Goal: Transaction & Acquisition: Download file/media

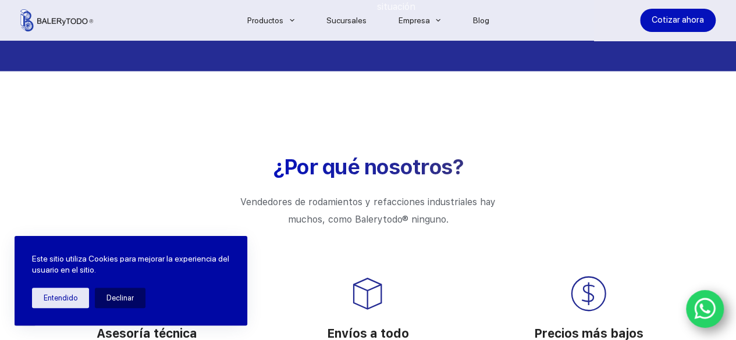
scroll to position [1513, 0]
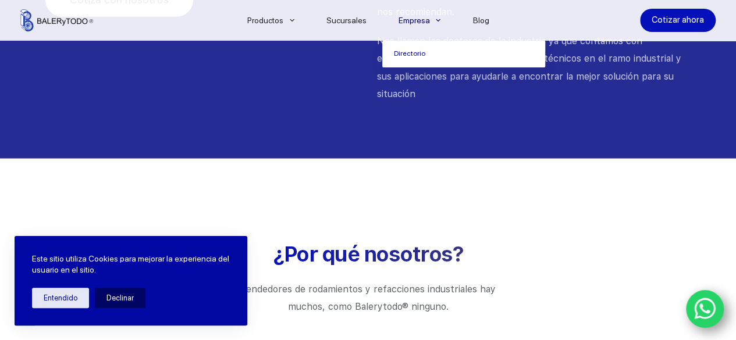
click at [413, 20] on link "Empresa" at bounding box center [419, 20] width 74 height 0
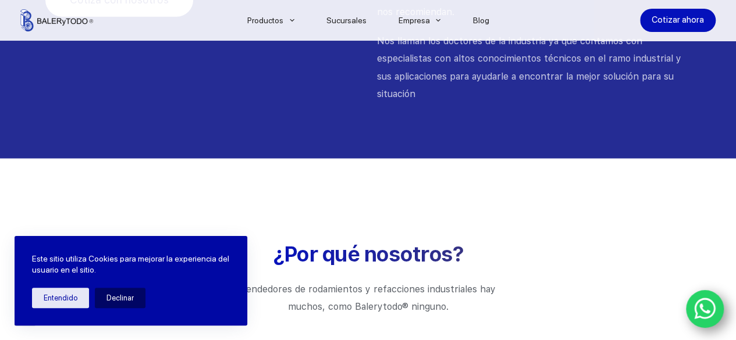
drag, startPoint x: 250, startPoint y: 110, endPoint x: 407, endPoint y: 113, distance: 156.6
click at [407, 113] on div at bounding box center [368, 12] width 736 height 294
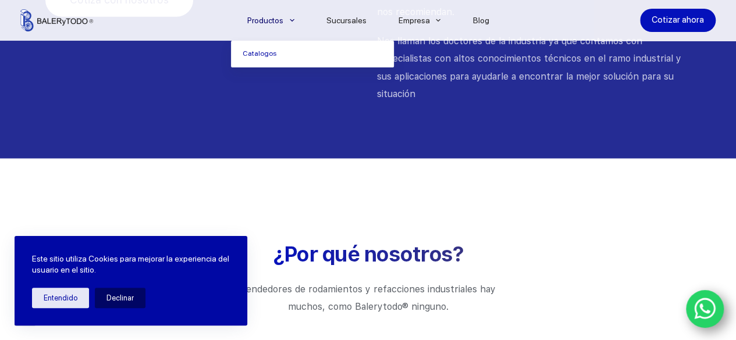
click at [293, 22] on span "Menu Principal" at bounding box center [292, 20] width 14 height 14
click at [292, 56] on link "Catalogos" at bounding box center [312, 54] width 163 height 27
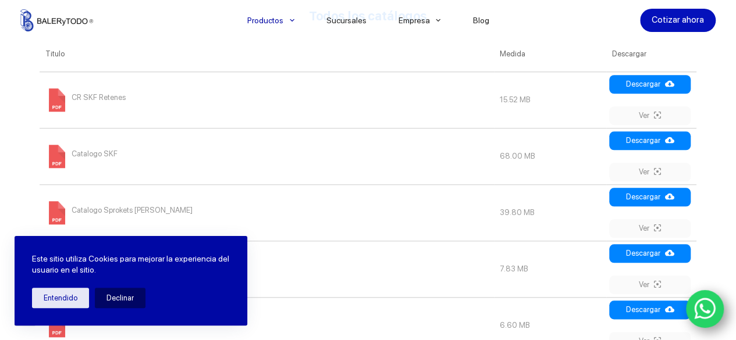
scroll to position [502, 0]
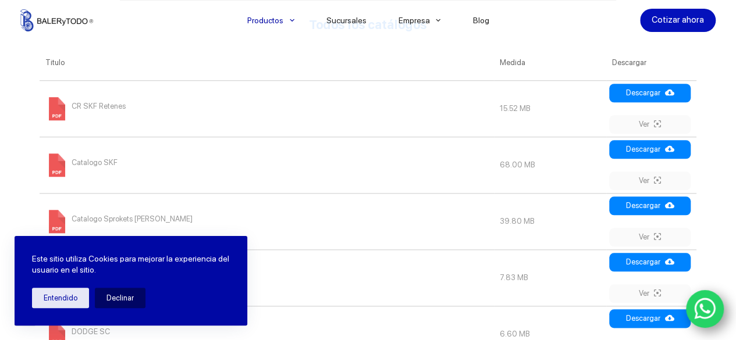
click at [96, 165] on span "Catalogo SKF" at bounding box center [95, 163] width 46 height 19
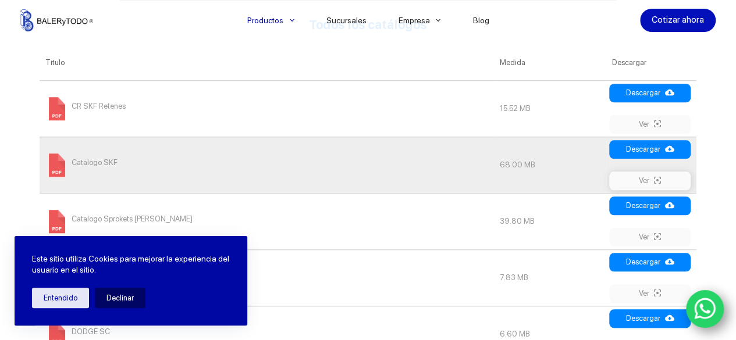
click at [648, 184] on link "Ver" at bounding box center [649, 181] width 81 height 19
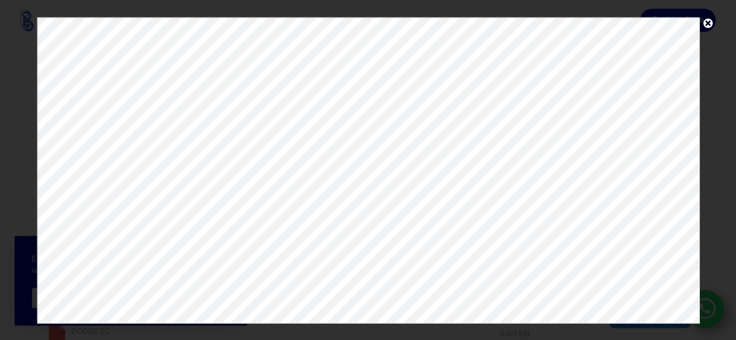
scroll to position [0, 0]
click at [705, 22] on span at bounding box center [708, 25] width 17 height 17
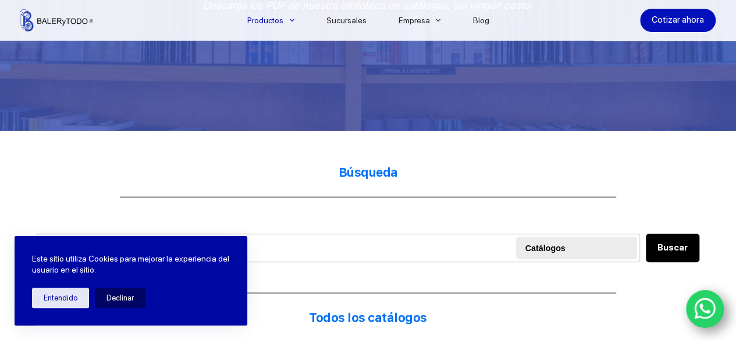
scroll to position [208, 0]
